Goal: Information Seeking & Learning: Learn about a topic

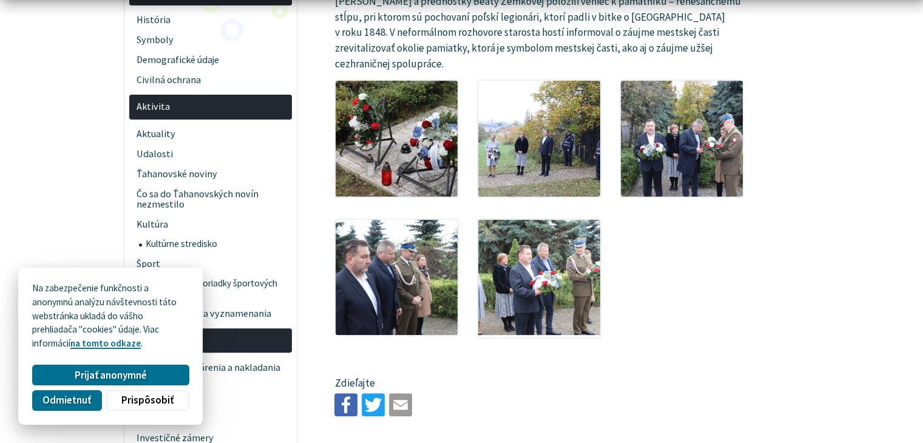
scroll to position [364, 0]
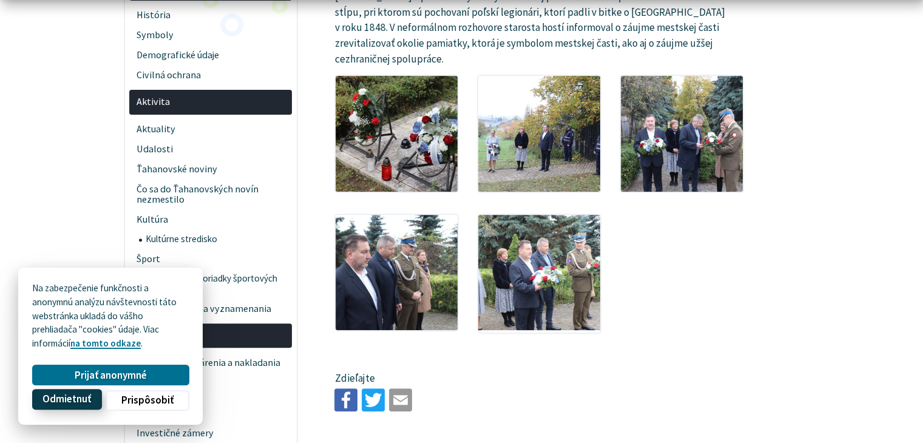
click at [73, 401] on span "Odmietnuť" at bounding box center [66, 399] width 49 height 13
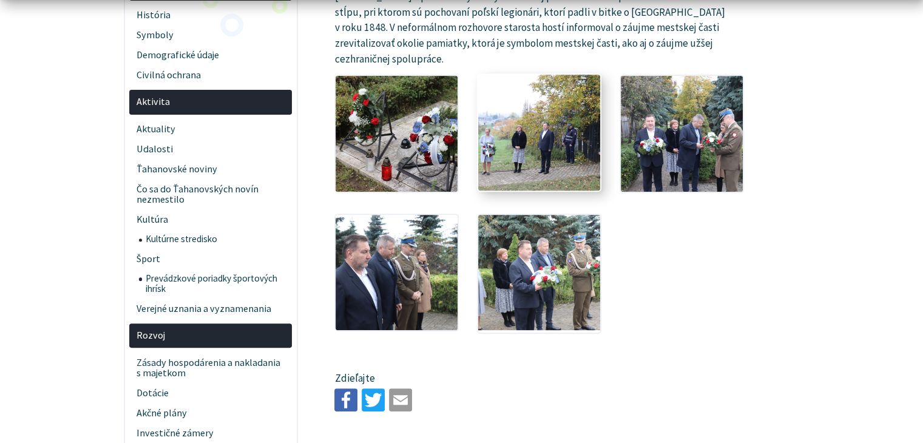
click at [546, 137] on img at bounding box center [539, 132] width 134 height 127
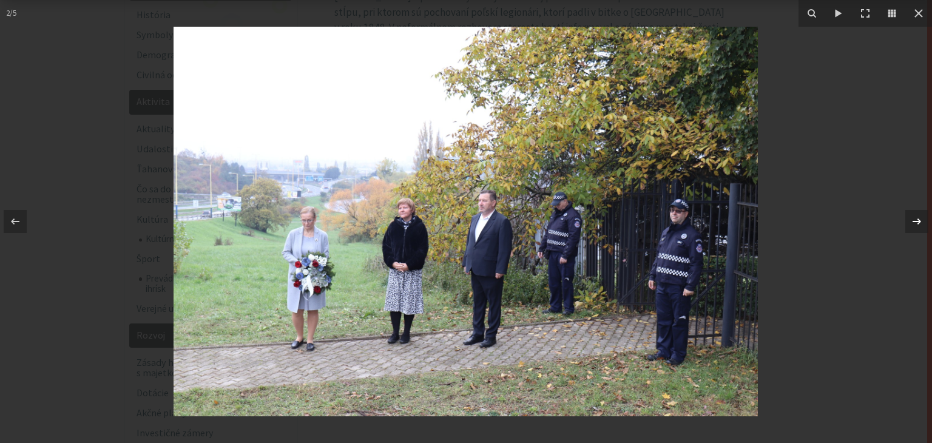
click at [918, 226] on div "2 / 5" at bounding box center [466, 221] width 932 height 443
click at [918, 223] on icon at bounding box center [917, 221] width 15 height 15
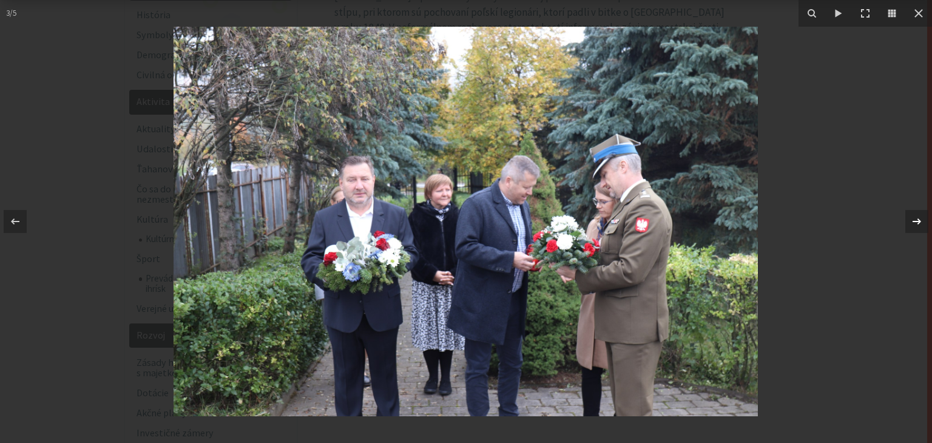
click at [918, 223] on div "3 / 5" at bounding box center [466, 221] width 932 height 443
click at [917, 222] on icon at bounding box center [917, 222] width 8 height 6
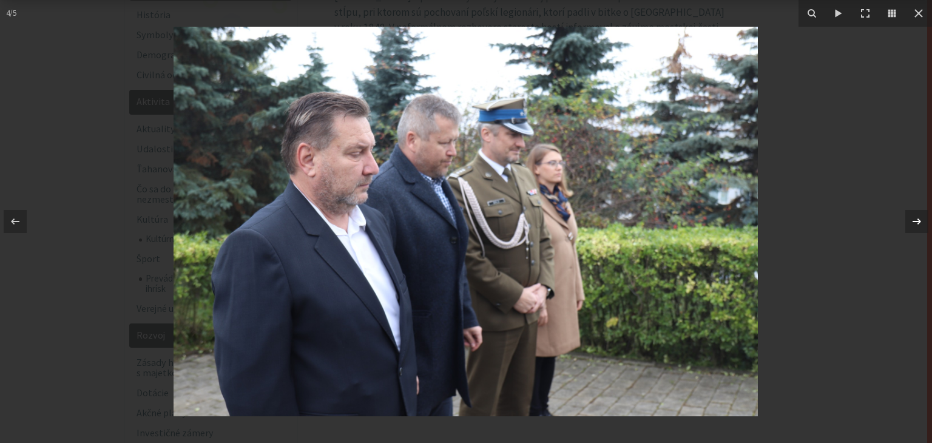
click at [912, 226] on icon at bounding box center [917, 221] width 15 height 15
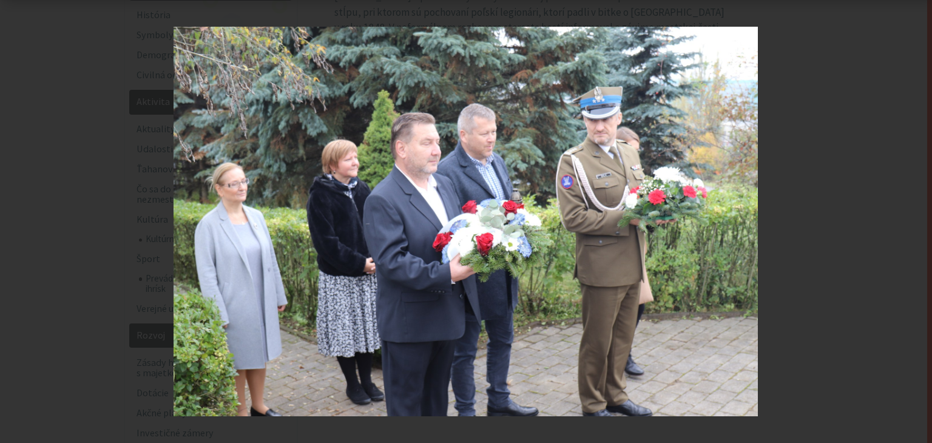
click at [912, 226] on div "5 / 5" at bounding box center [466, 221] width 932 height 443
click at [916, 15] on icon at bounding box center [919, 13] width 8 height 8
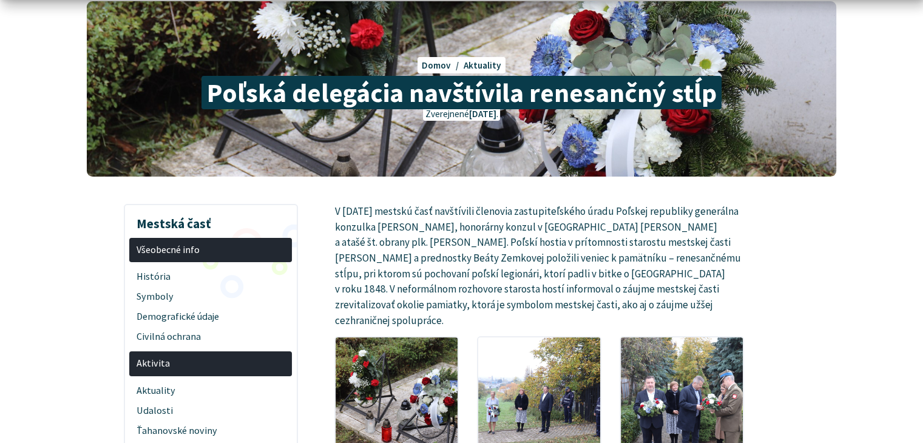
scroll to position [121, 0]
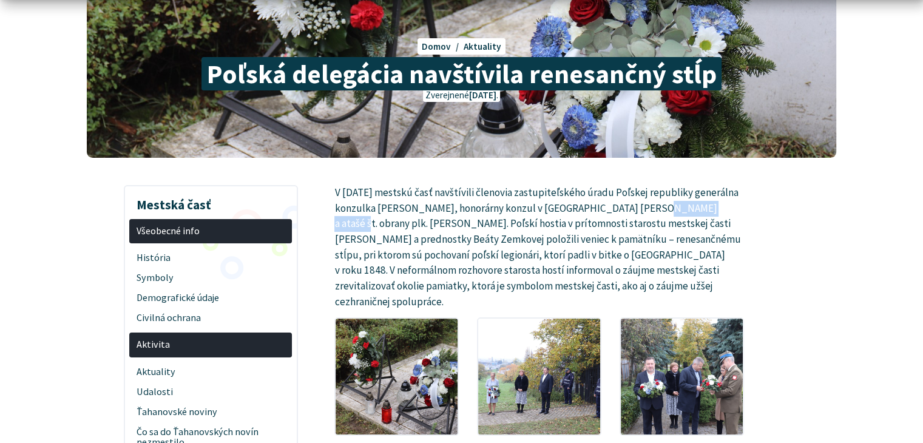
drag, startPoint x: 627, startPoint y: 209, endPoint x: 705, endPoint y: 209, distance: 78.3
click at [705, 209] on p "V [DATE] mestskú časť navštívili členovia zastupiteľského úradu Poľskej republi…" at bounding box center [539, 247] width 410 height 124
copy p "[PERSON_NAME]"
